Goal: Task Accomplishment & Management: Manage account settings

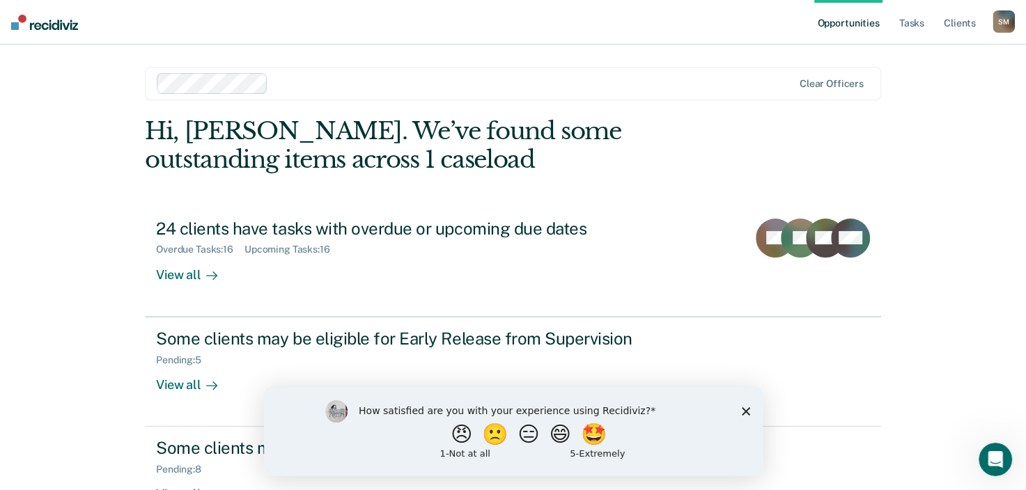
click at [745, 412] on icon "Close survey" at bounding box center [745, 411] width 8 height 8
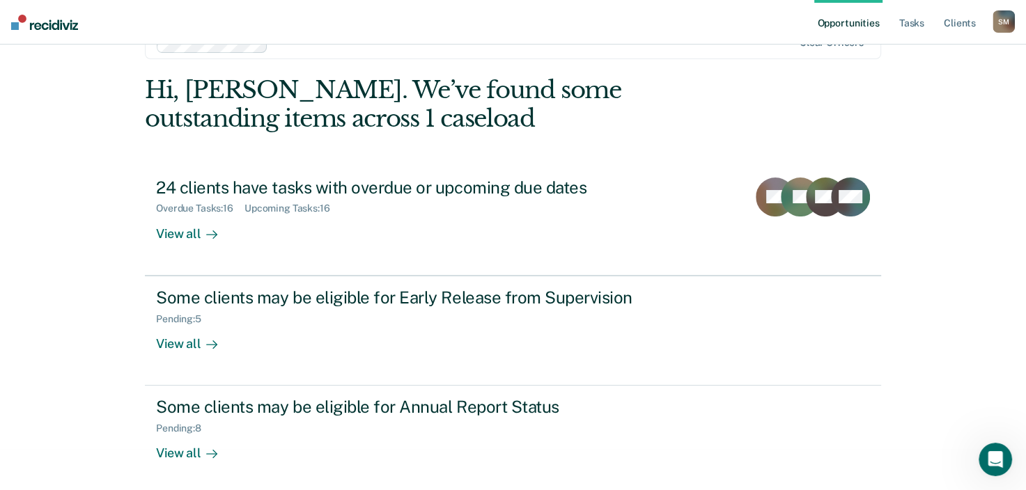
scroll to position [45, 0]
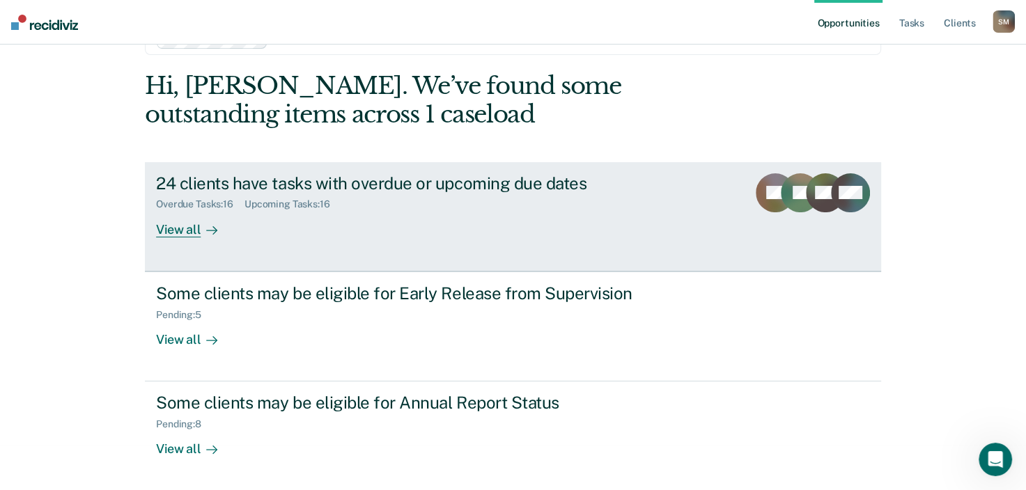
click at [180, 229] on div "View all" at bounding box center [195, 223] width 78 height 27
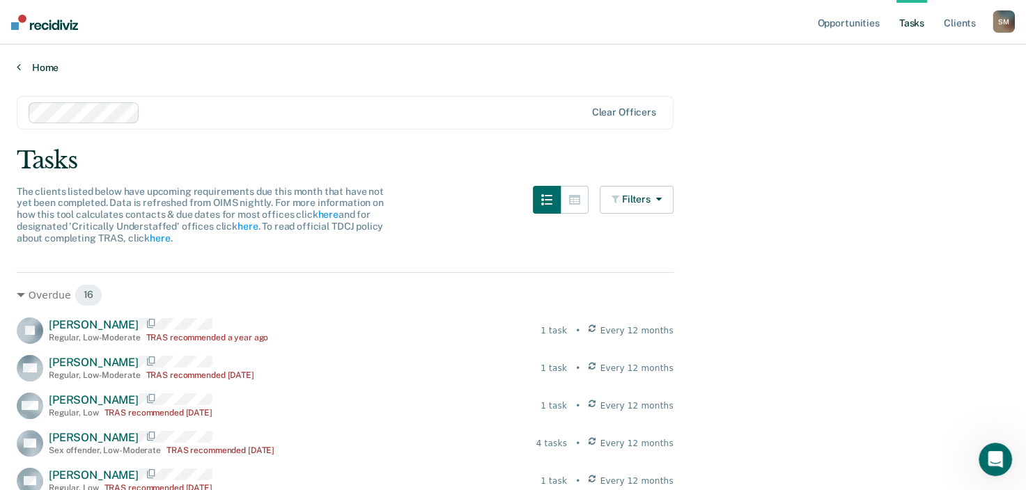
click at [45, 67] on link "Home" at bounding box center [513, 67] width 993 height 13
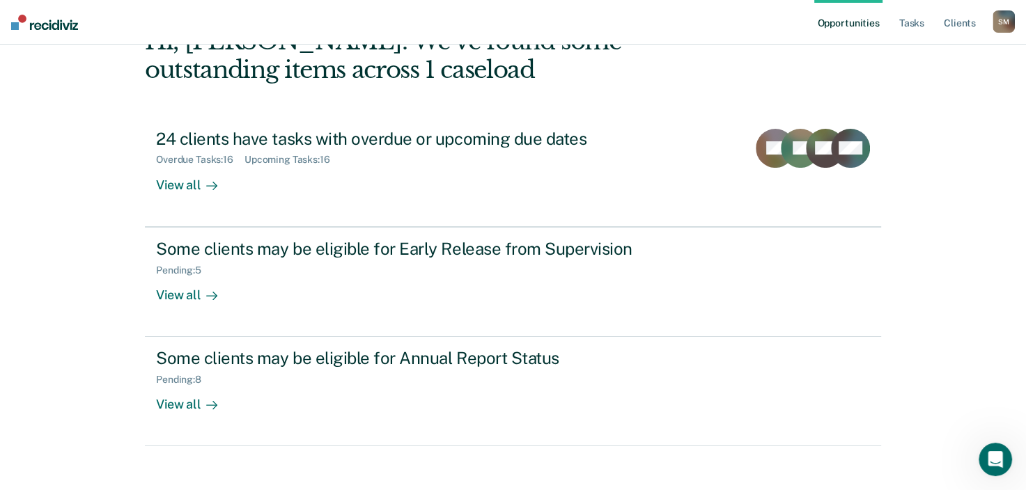
scroll to position [101, 0]
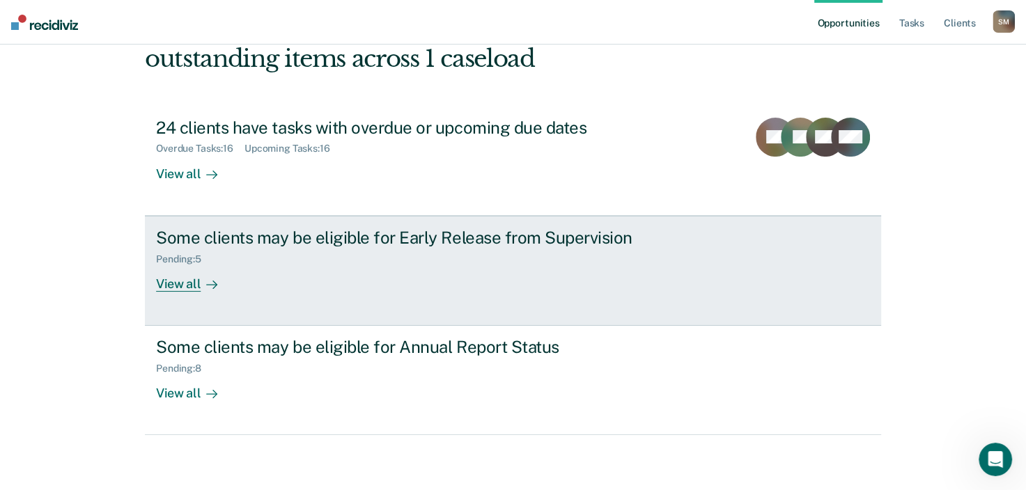
click at [190, 284] on div "View all" at bounding box center [195, 278] width 78 height 27
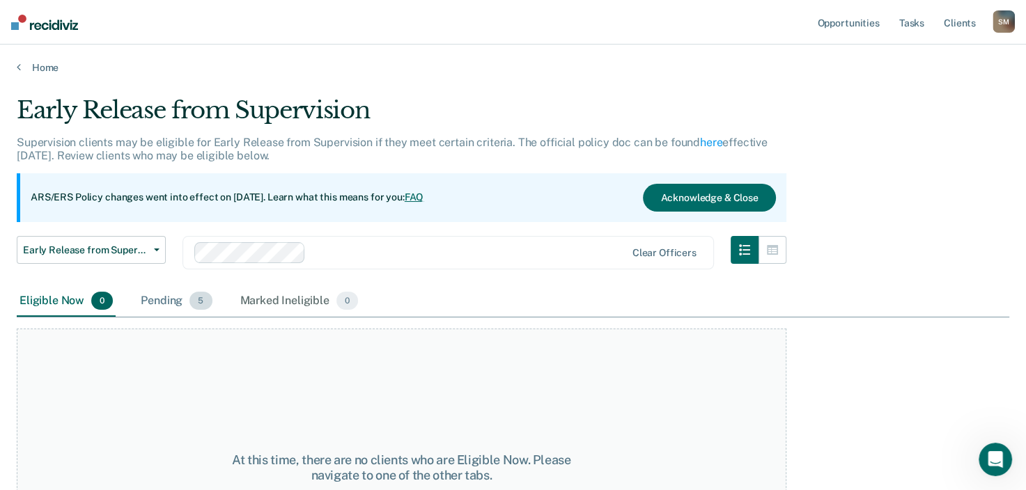
click at [155, 299] on div "Pending 5" at bounding box center [176, 301] width 77 height 31
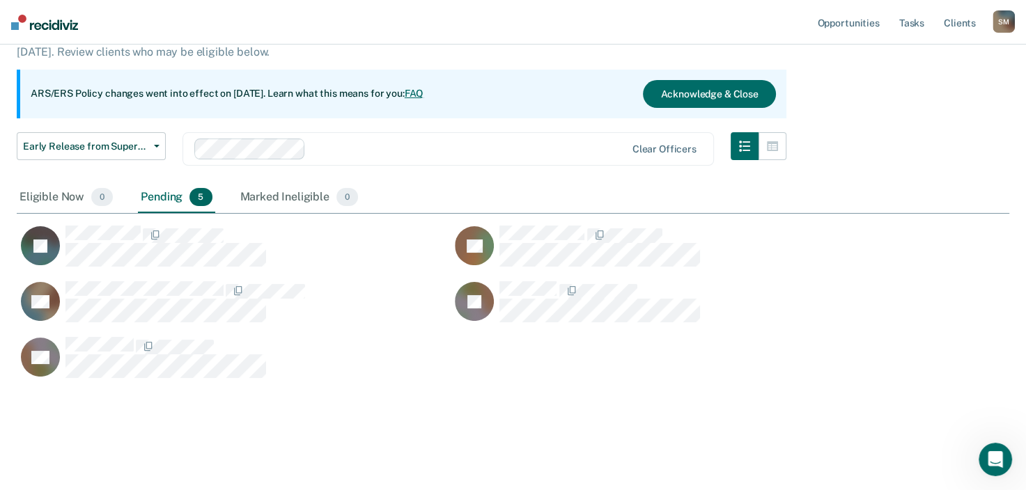
scroll to position [104, 0]
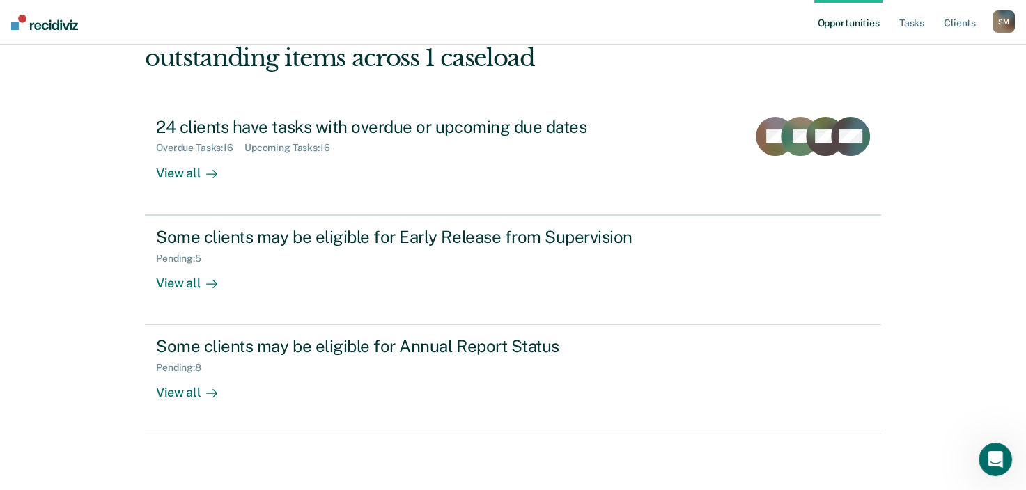
scroll to position [101, 0]
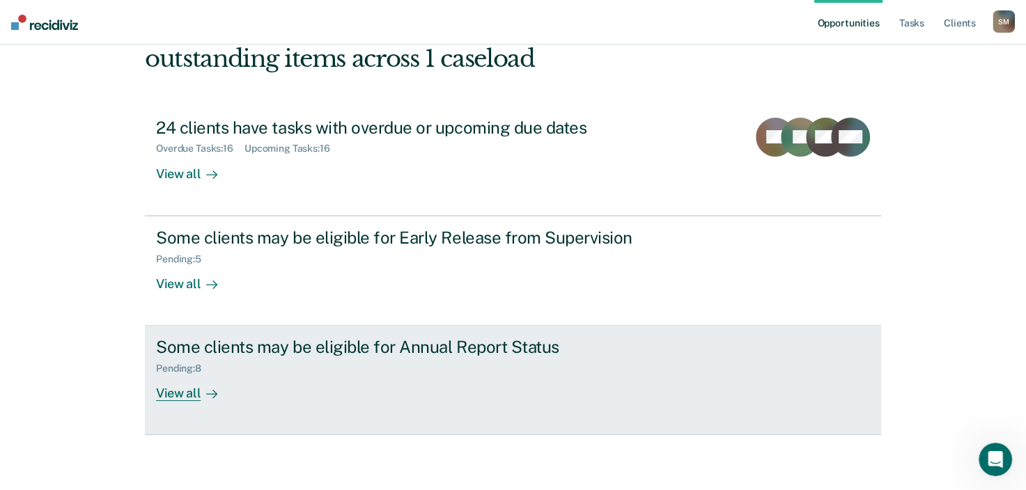
click at [208, 396] on icon at bounding box center [211, 394] width 11 height 11
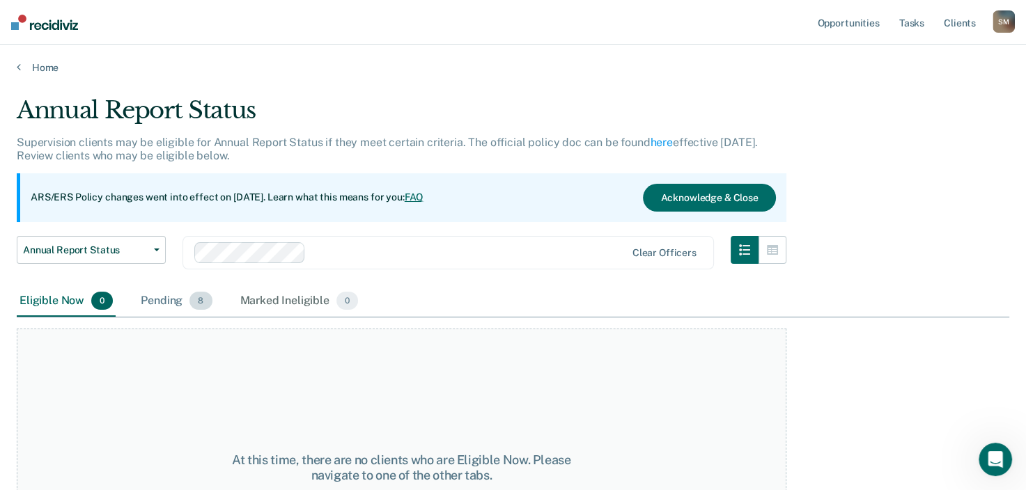
click at [165, 300] on div "Pending 8" at bounding box center [176, 301] width 77 height 31
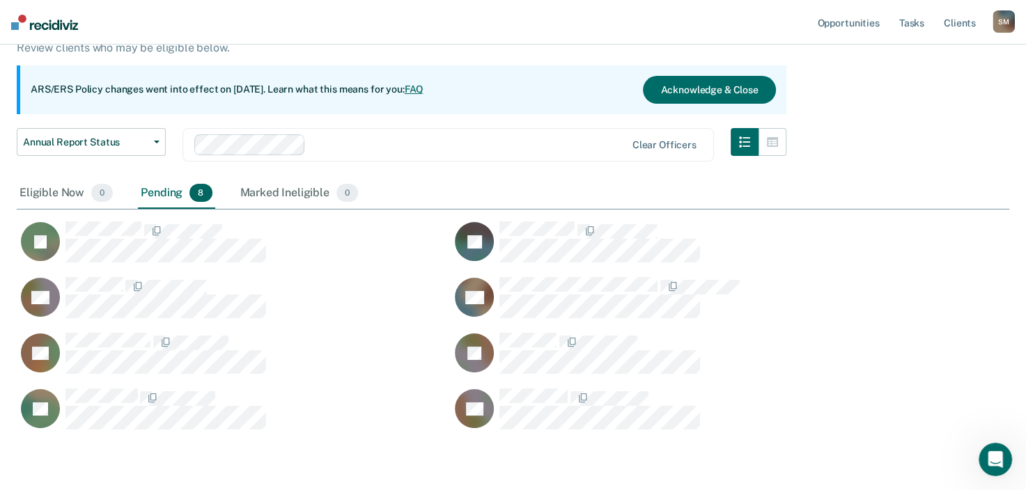
scroll to position [139, 0]
